Goal: Complete application form: Complete application form

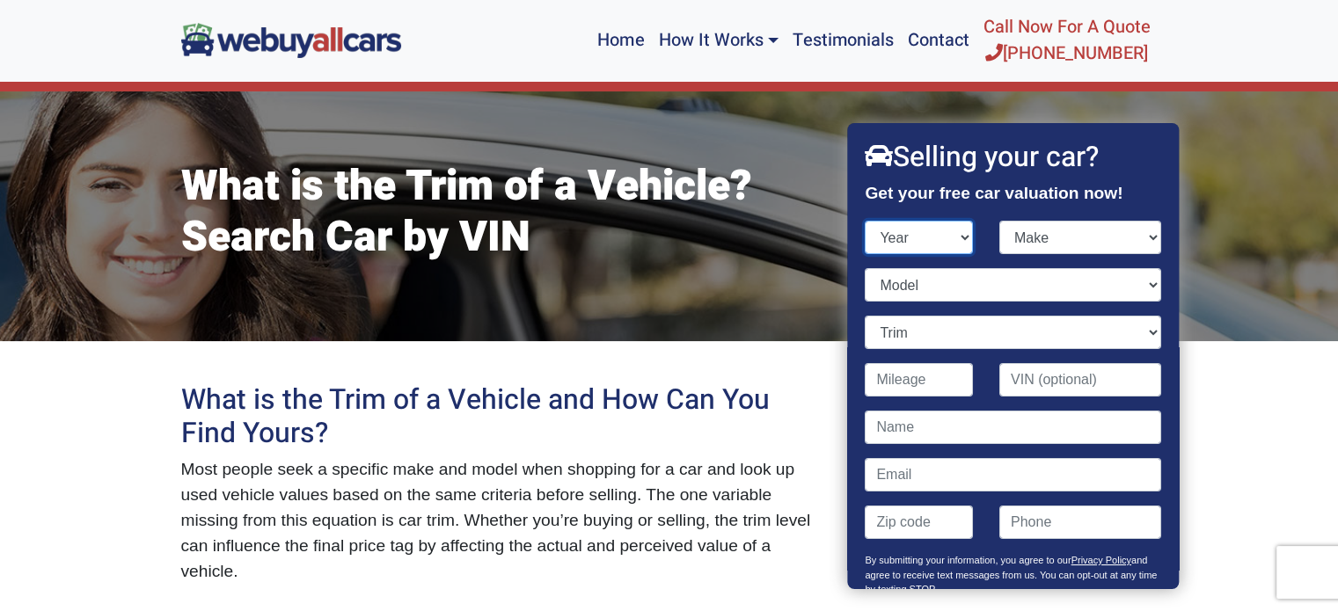
click at [921, 244] on select "Year [DATE] 2024 2023 2022 2021 2020 2019 2018 2017 2016 2015 2014 2013 2012 20…" at bounding box center [920, 237] width 108 height 33
select select "2022"
click at [866, 221] on select "Year [DATE] 2024 2023 2022 2021 2020 2019 2018 2017 2016 2015 2014 2013 2012 20…" at bounding box center [920, 237] width 108 height 33
click at [1033, 245] on select "Make" at bounding box center [1080, 237] width 162 height 33
click at [999, 221] on select "Make Acura Alfa Romeo Audi Bentley BMW Buick Cadillac Chevrolet Chrysler Dodge …" at bounding box center [1080, 237] width 162 height 33
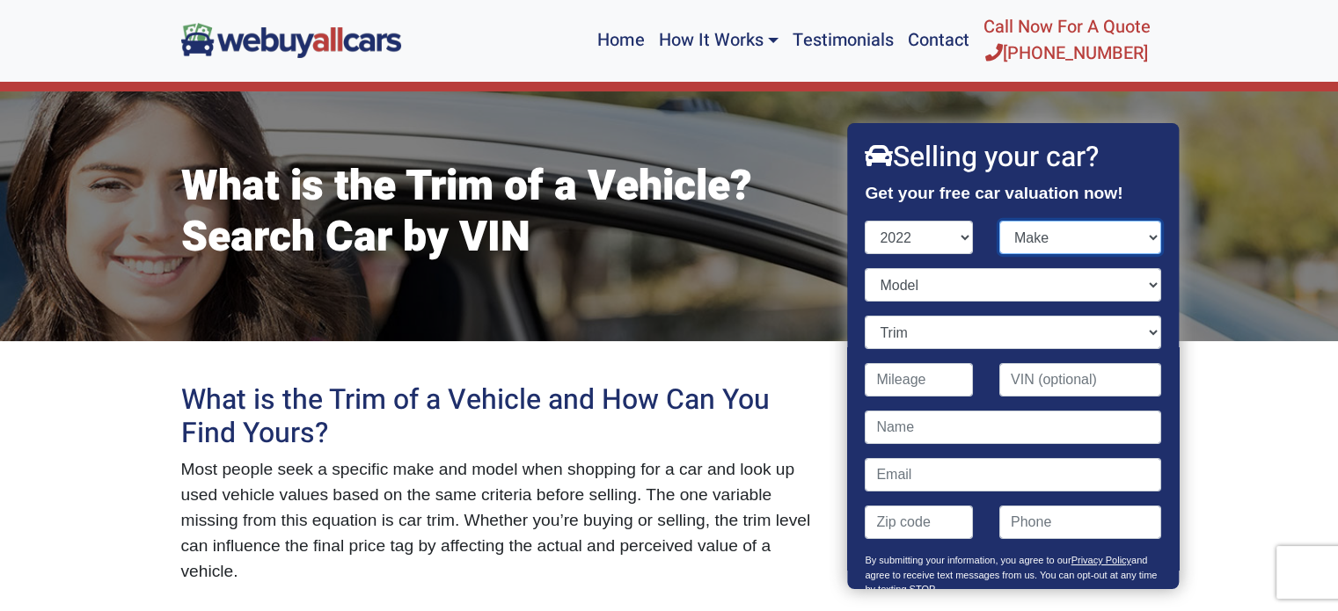
click at [1024, 229] on select "Make Acura Alfa Romeo Audi Bentley BMW Buick Cadillac Chevrolet Chrysler Dodge …" at bounding box center [1080, 237] width 162 height 33
select select "Hyundai"
click at [999, 221] on select "Make Acura Alfa Romeo Audi Bentley BMW Buick Cadillac Chevrolet Chrysler Dodge …" at bounding box center [1080, 237] width 162 height 33
click at [947, 289] on select "Model" at bounding box center [1014, 284] width 296 height 33
drag, startPoint x: 690, startPoint y: 476, endPoint x: 663, endPoint y: 464, distance: 29.1
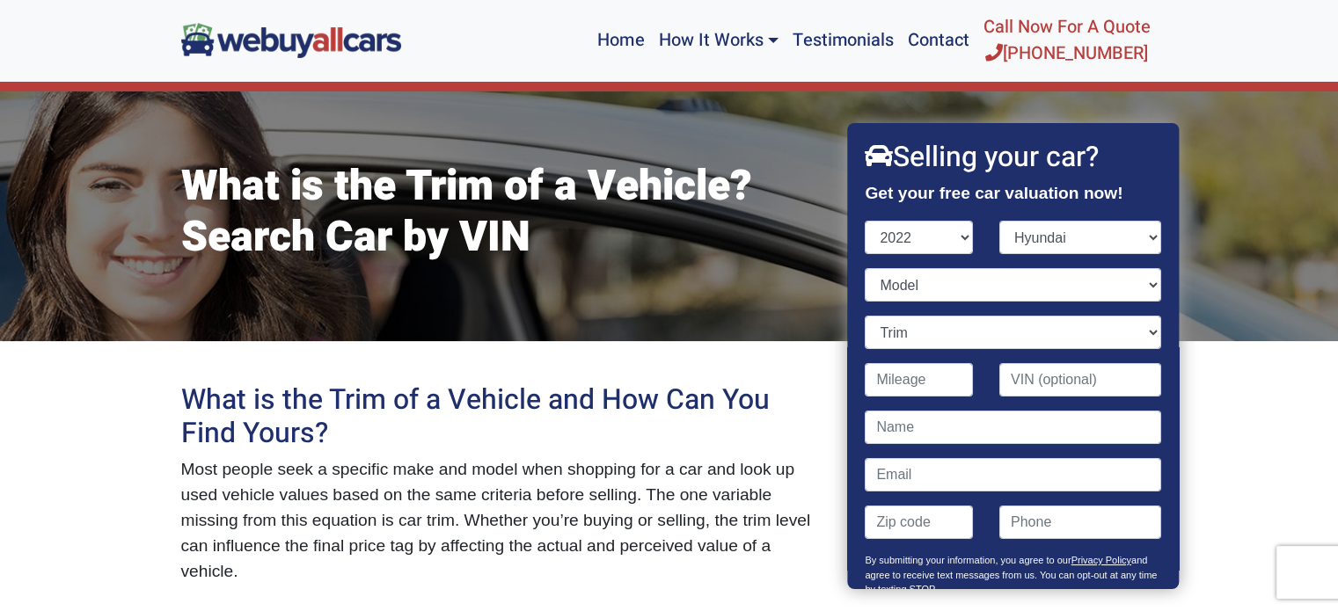
click at [690, 476] on span "Most people seek a specific make and model when shopping for a car and look up …" at bounding box center [496, 520] width 630 height 120
